Goal: Information Seeking & Learning: Learn about a topic

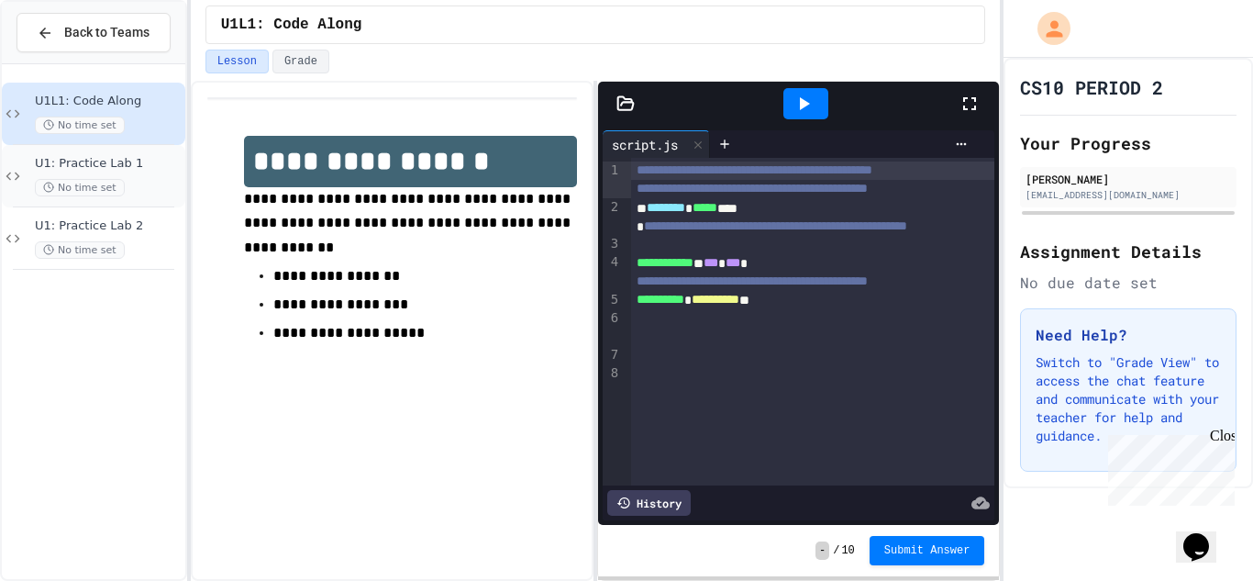
click at [144, 168] on span "U1: Practice Lab 1" at bounding box center [108, 164] width 147 height 16
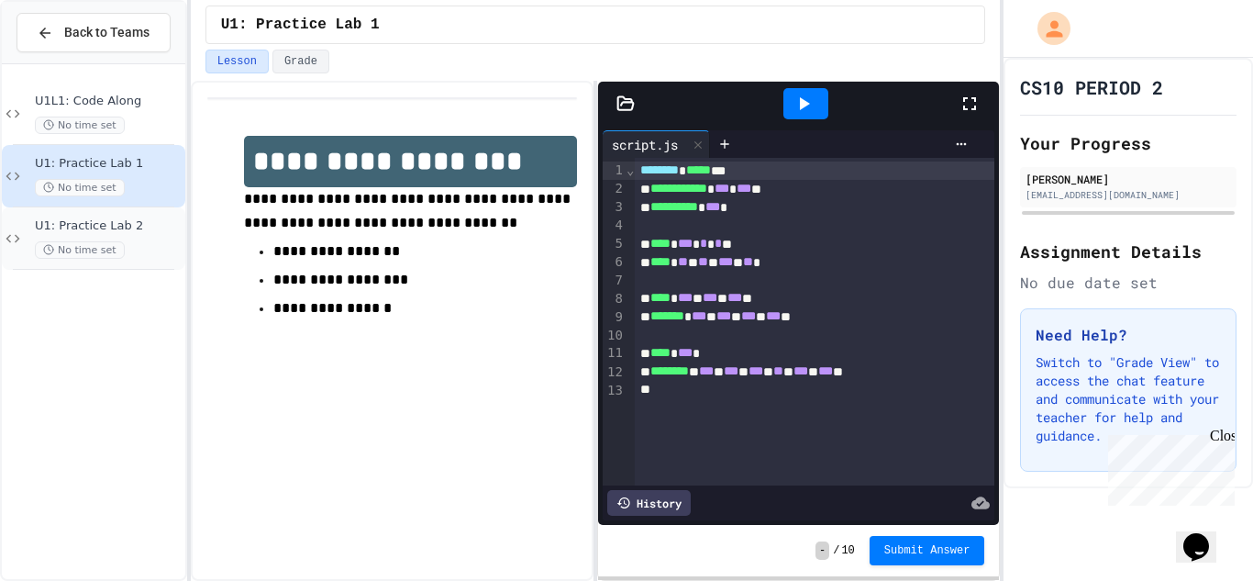
click at [135, 241] on div "No time set" at bounding box center [108, 249] width 147 height 17
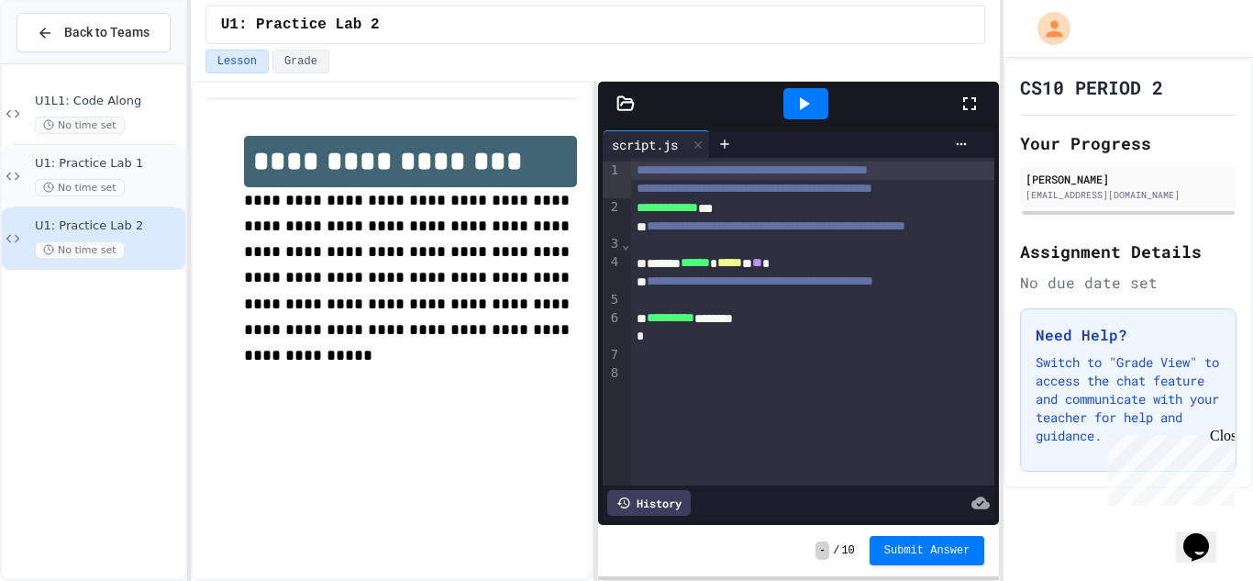
click at [122, 168] on span "U1: Practice Lab 1" at bounding box center [108, 164] width 147 height 16
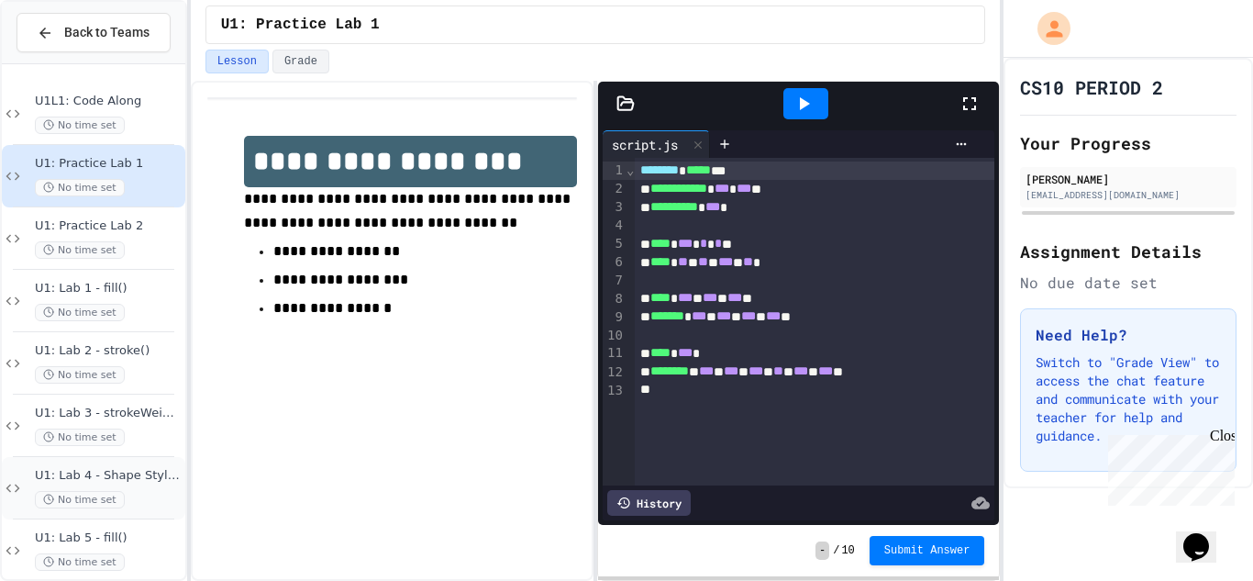
click at [139, 486] on div "U1: Lab 4 - Shape Styling No time set" at bounding box center [108, 488] width 147 height 40
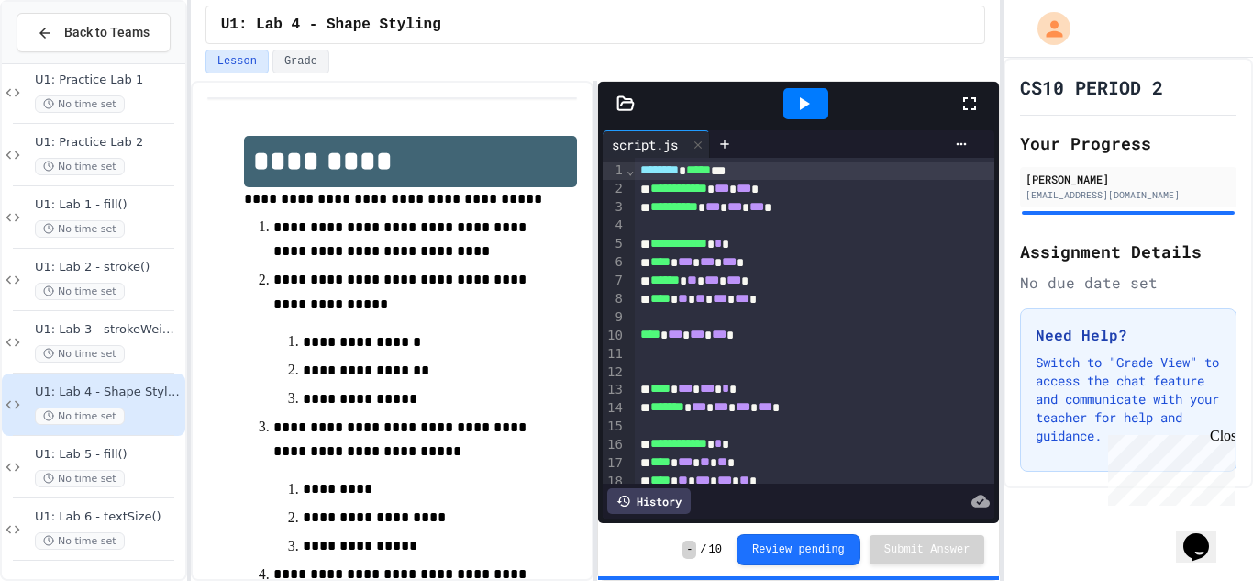
click at [133, 460] on span "U1: Lab 5 - fill()" at bounding box center [108, 455] width 147 height 16
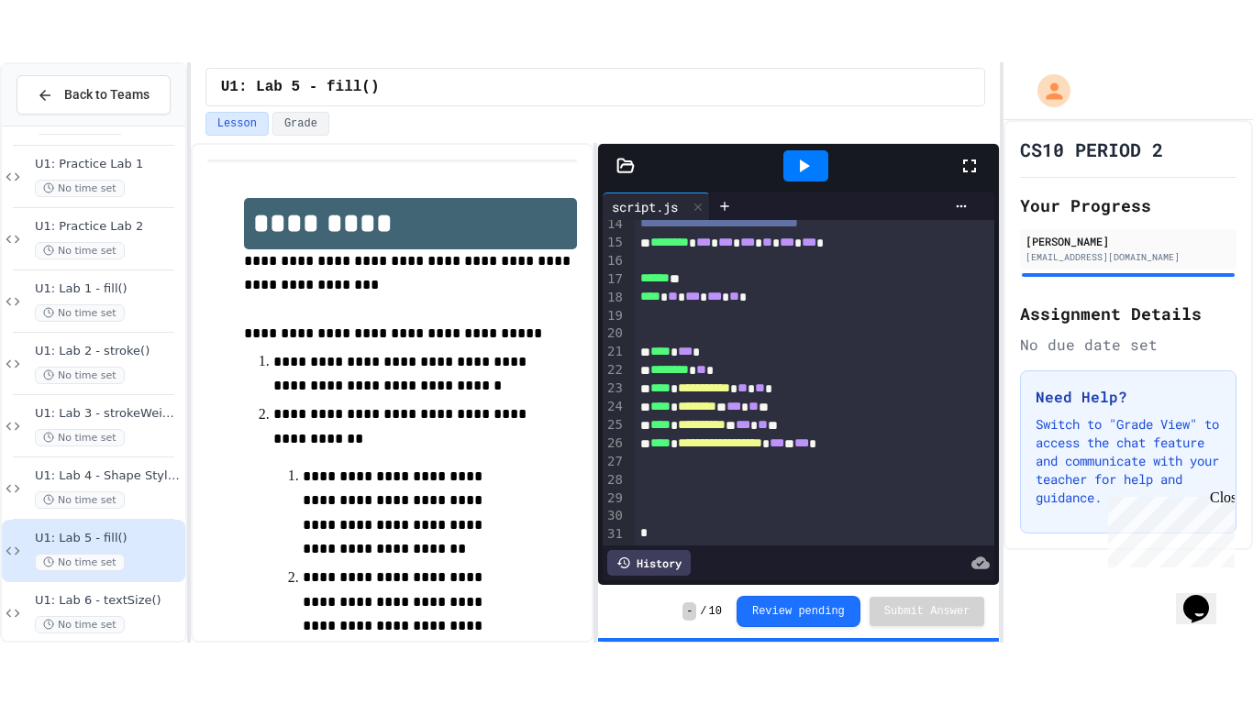
scroll to position [266, 0]
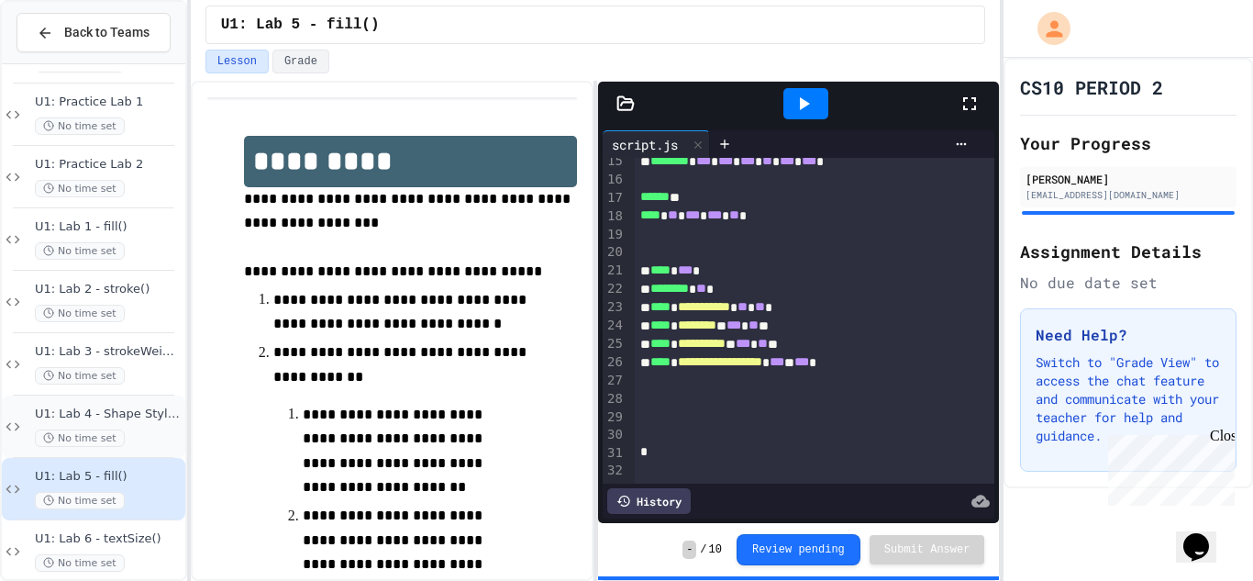
click at [151, 435] on div "No time set" at bounding box center [108, 437] width 147 height 17
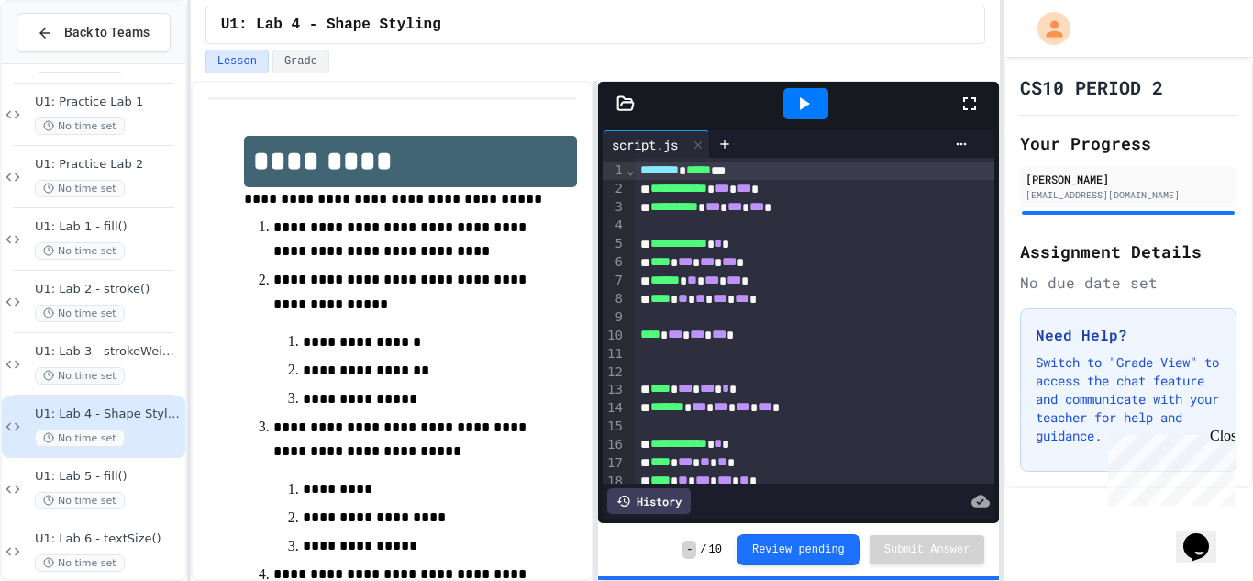
click at [803, 116] on div at bounding box center [805, 103] width 45 height 31
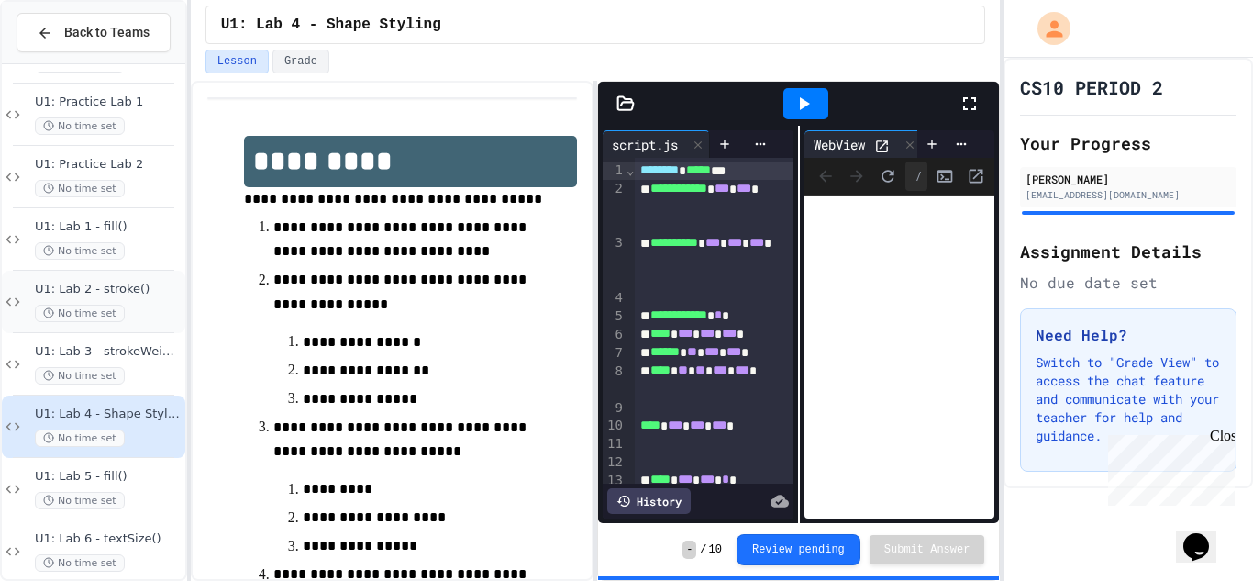
click at [116, 284] on span "U1: Lab 2 - stroke()" at bounding box center [108, 290] width 147 height 16
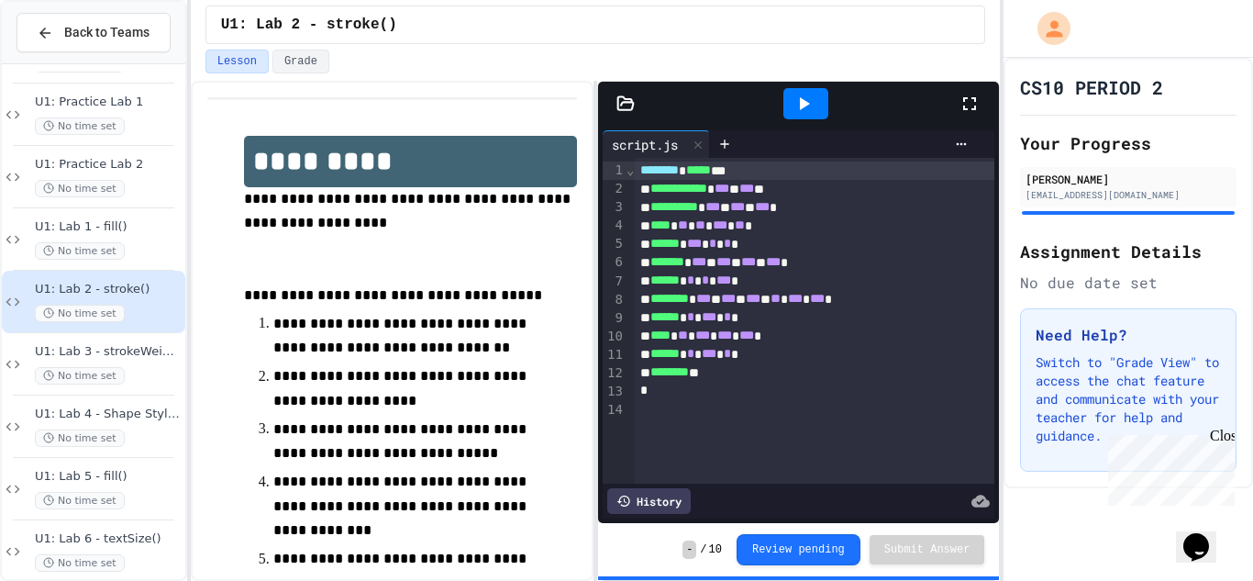
click at [811, 105] on icon at bounding box center [803, 104] width 22 height 22
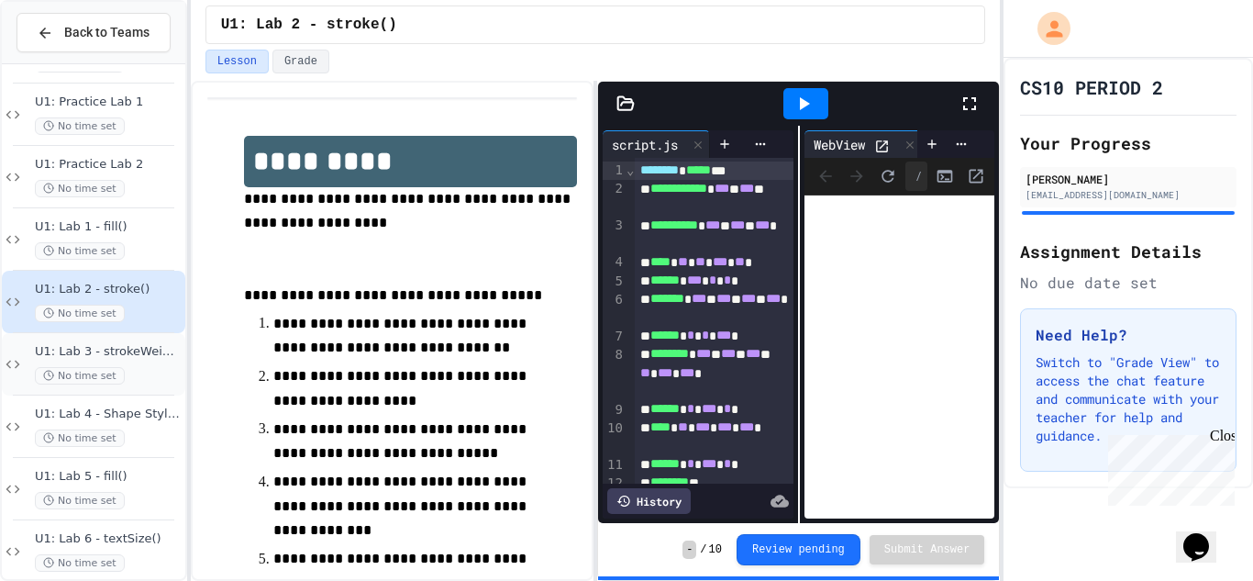
click at [106, 354] on span "U1: Lab 3 - strokeWeight()" at bounding box center [108, 352] width 147 height 16
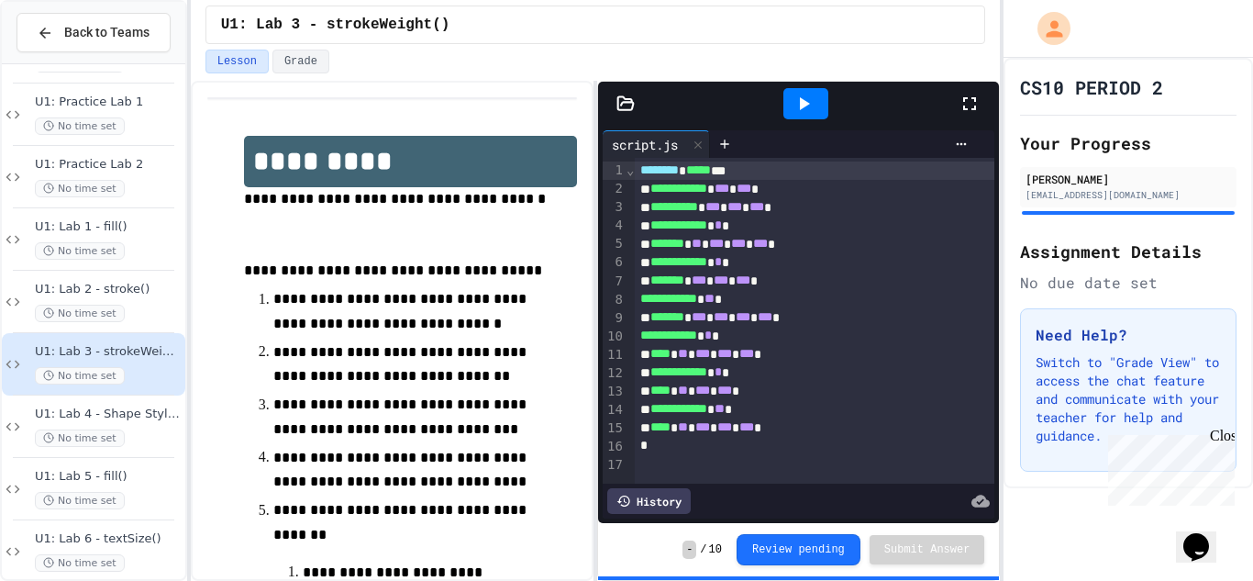
click at [813, 99] on icon at bounding box center [803, 104] width 22 height 22
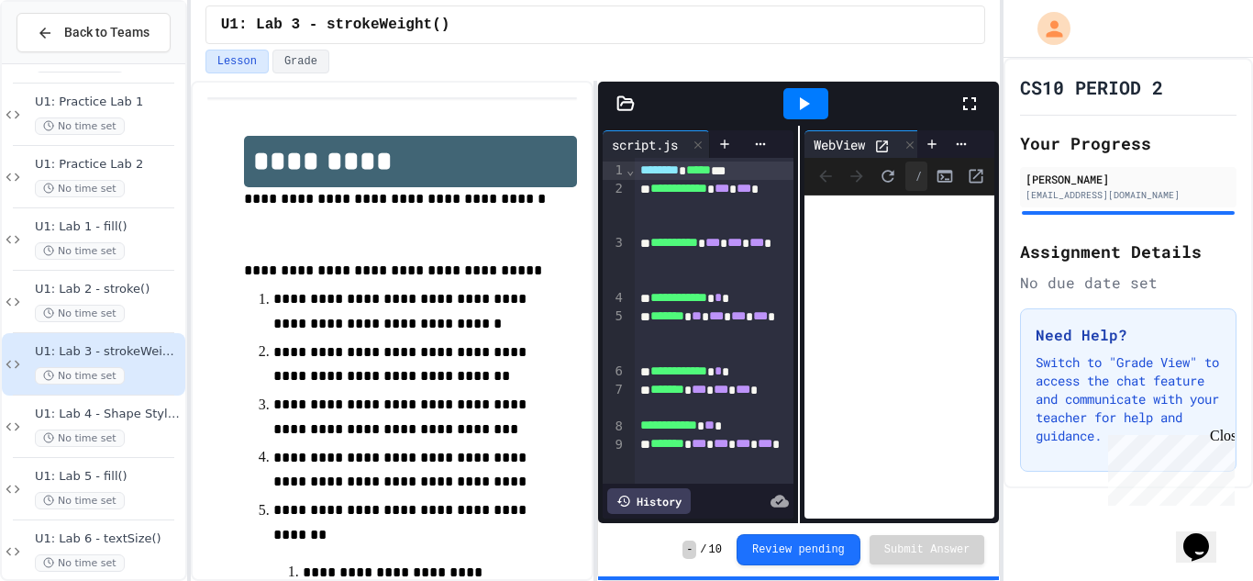
click at [975, 126] on div at bounding box center [978, 104] width 40 height 50
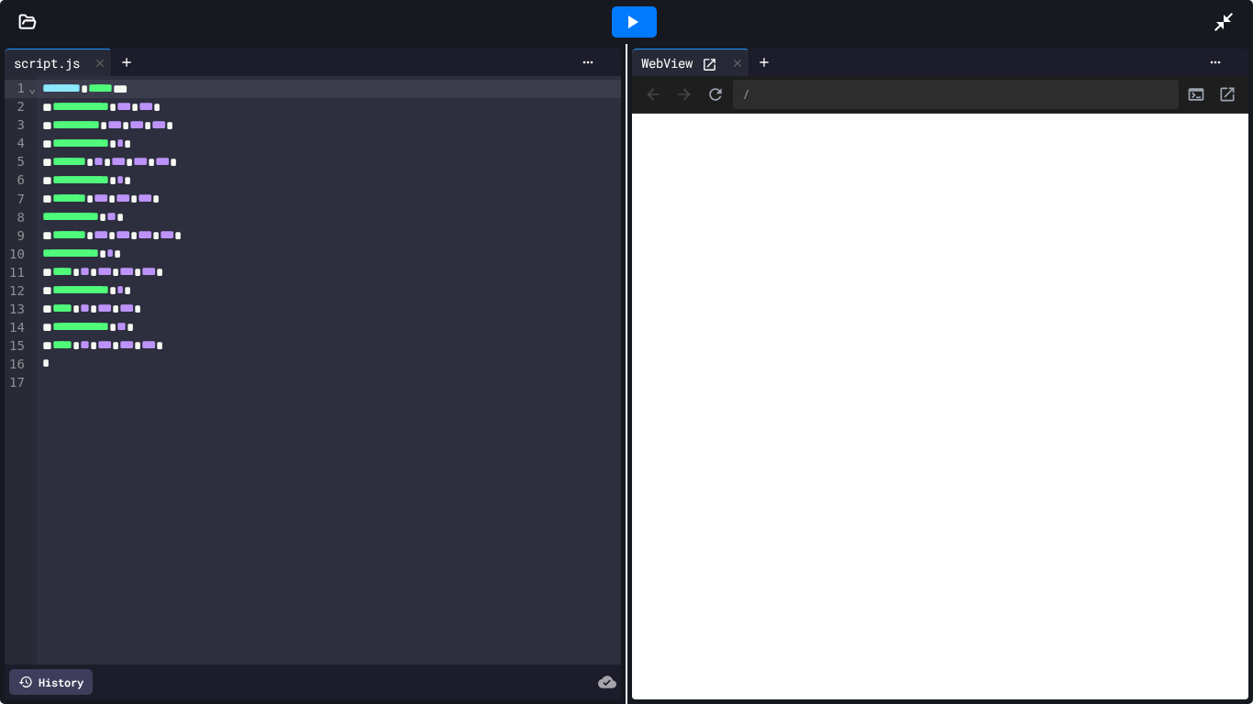
click at [1224, 25] on icon at bounding box center [1224, 22] width 22 height 22
